Goal: Information Seeking & Learning: Learn about a topic

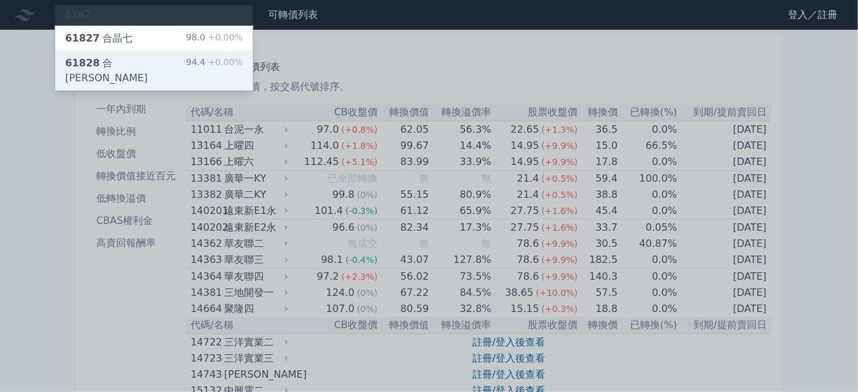
type input "6182"
click at [104, 64] on div "61828 合[PERSON_NAME]" at bounding box center [125, 71] width 121 height 30
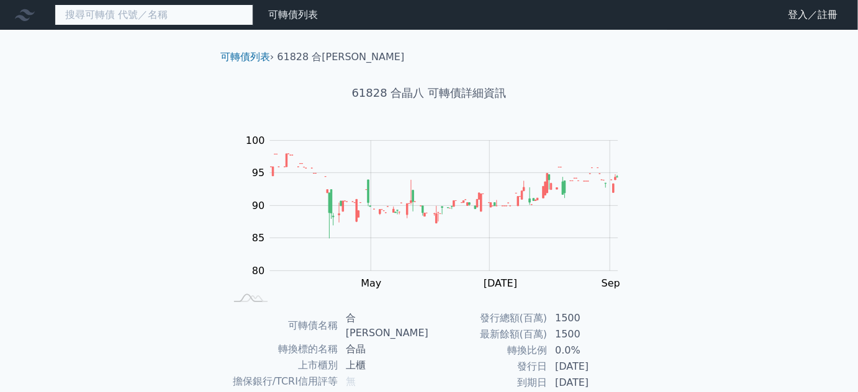
click at [130, 17] on input at bounding box center [154, 14] width 199 height 21
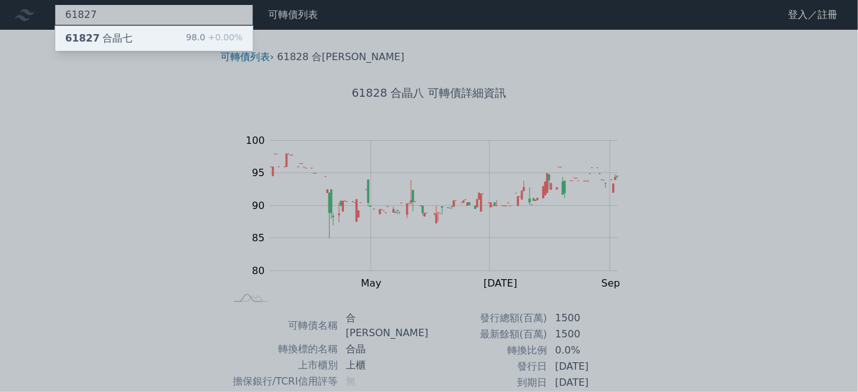
type input "61827"
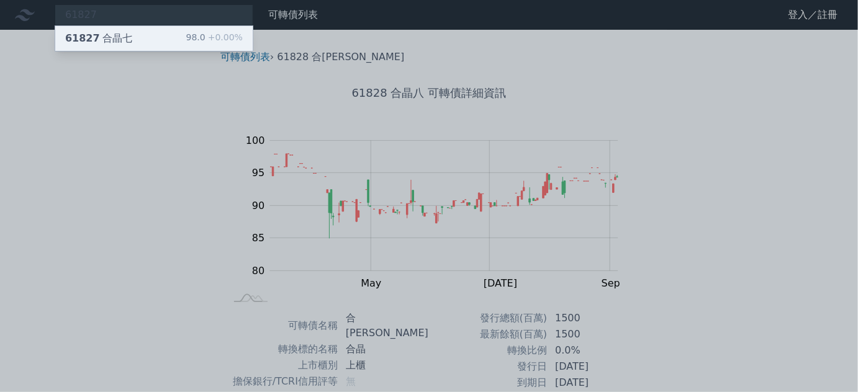
click at [112, 40] on div "61827 合[PERSON_NAME]" at bounding box center [98, 38] width 67 height 15
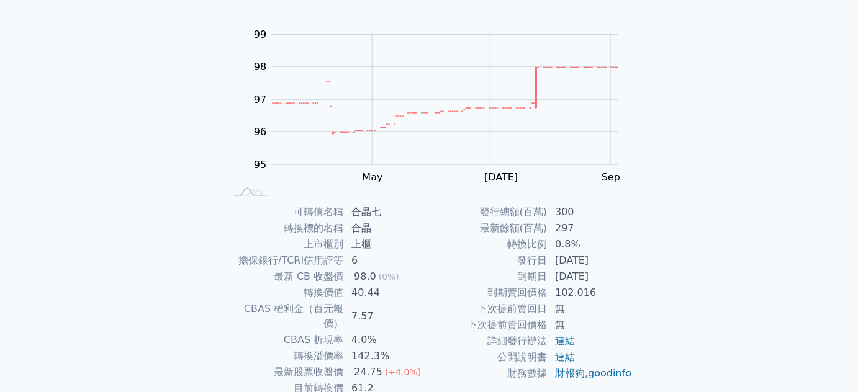
scroll to position [182, 0]
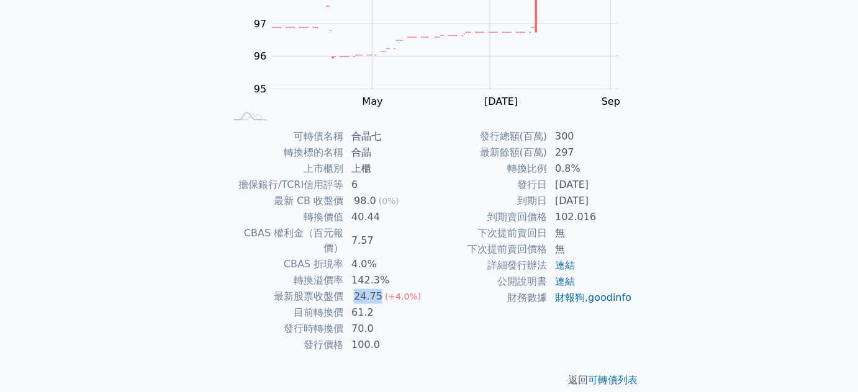
drag, startPoint x: 349, startPoint y: 278, endPoint x: 384, endPoint y: 276, distance: 34.8
click at [384, 289] on tr "最新股票收盤價 24.75 (+4.0%)" at bounding box center [327, 297] width 204 height 16
click at [385, 292] on span "(+4.0%)" at bounding box center [403, 297] width 36 height 10
drag, startPoint x: 325, startPoint y: 290, endPoint x: 378, endPoint y: 288, distance: 52.8
click at [378, 288] on tbody "可轉債名稱 合晶七 轉換標的名稱 合晶 上市櫃別 上櫃 擔保銀行/TCRI信用評等 6 最新 CB 收盤價 98.0 (0%) 轉換價值 40.44 CBAS…" at bounding box center [327, 241] width 204 height 225
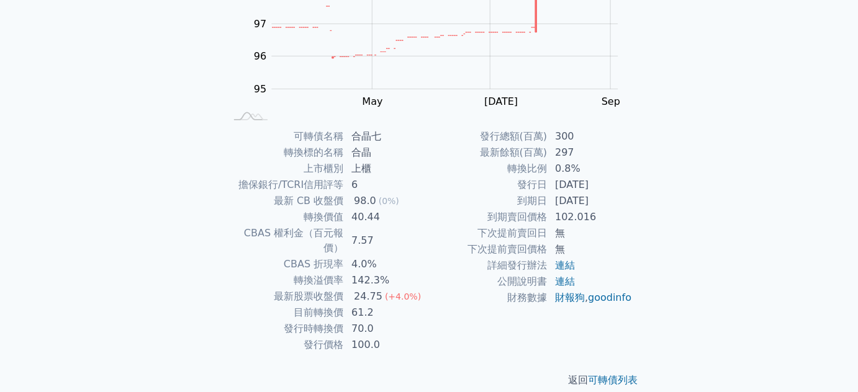
click at [375, 305] on td "61.2" at bounding box center [386, 313] width 85 height 16
drag, startPoint x: 336, startPoint y: 204, endPoint x: 369, endPoint y: 203, distance: 32.9
click at [369, 203] on tr "最新 CB 收盤價 98.0 (0%)" at bounding box center [327, 201] width 204 height 16
click at [345, 215] on td "40.44" at bounding box center [386, 217] width 85 height 16
drag, startPoint x: 321, startPoint y: 218, endPoint x: 387, endPoint y: 212, distance: 66.1
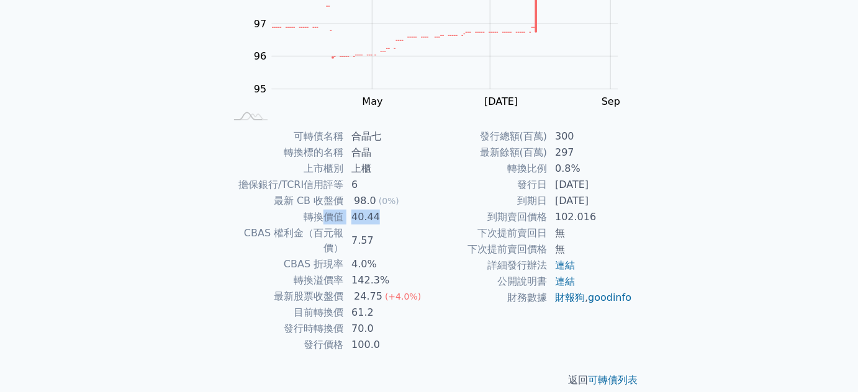
click at [386, 212] on tr "轉換價值 40.44" at bounding box center [327, 217] width 204 height 16
click at [387, 212] on td "40.44" at bounding box center [386, 217] width 85 height 16
drag, startPoint x: 331, startPoint y: 260, endPoint x: 407, endPoint y: 260, distance: 76.4
click at [407, 273] on tr "轉換溢價率 142.3%" at bounding box center [327, 281] width 204 height 16
click at [407, 273] on td "142.3%" at bounding box center [386, 281] width 85 height 16
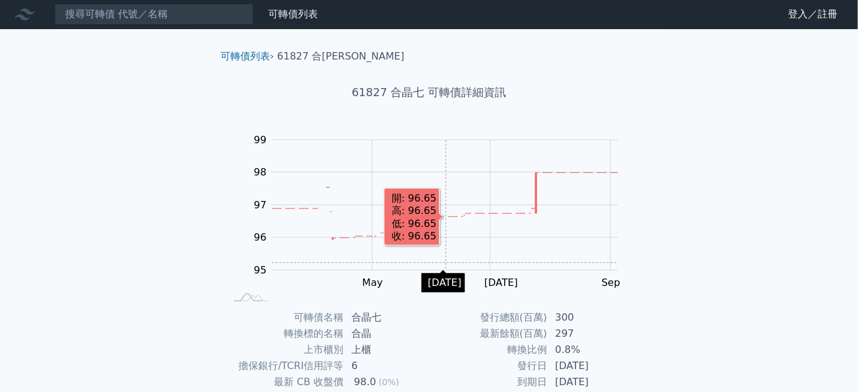
scroll to position [0, 0]
